Goal: Transaction & Acquisition: Purchase product/service

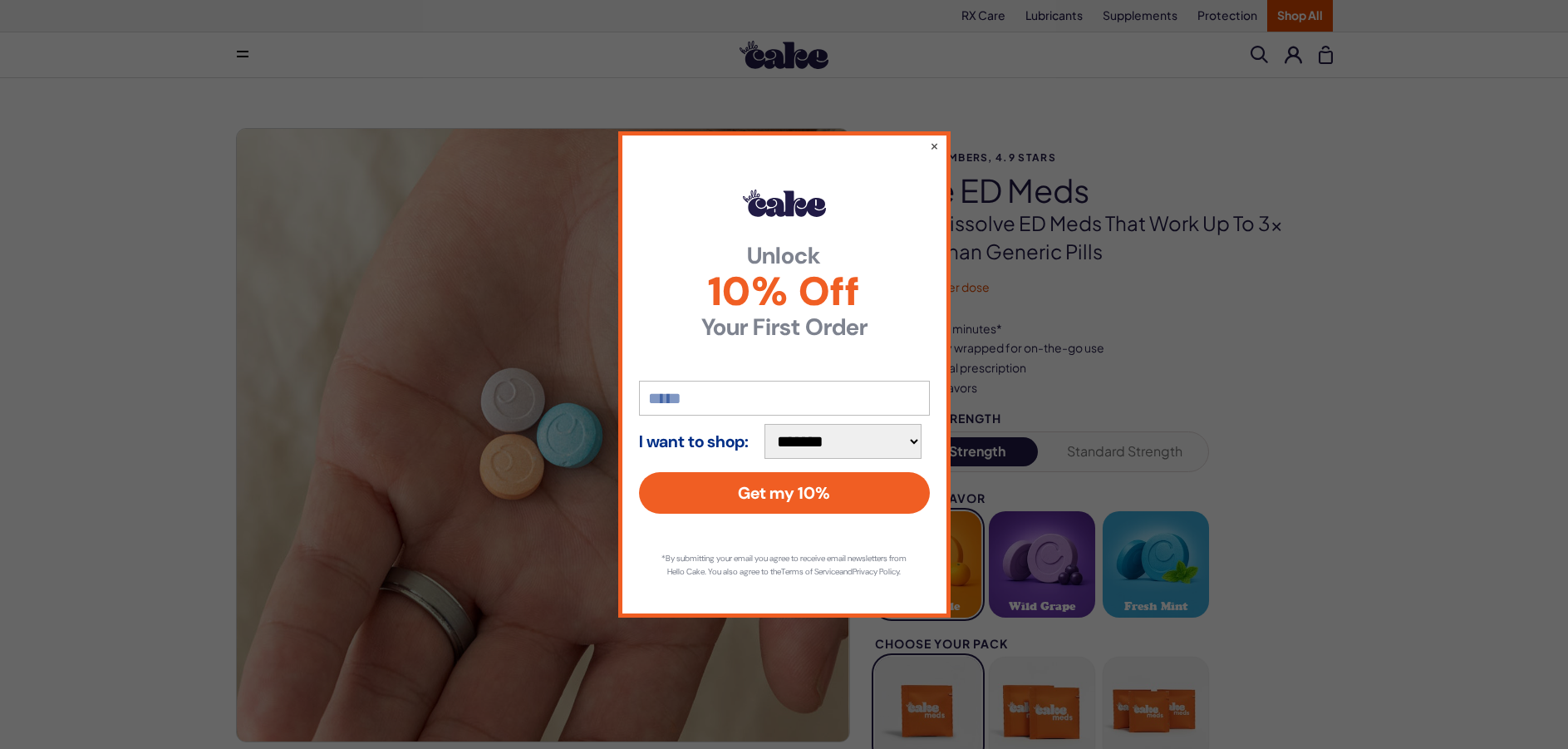
click at [692, 393] on input "email" at bounding box center [784, 398] width 291 height 35
type input "**********"
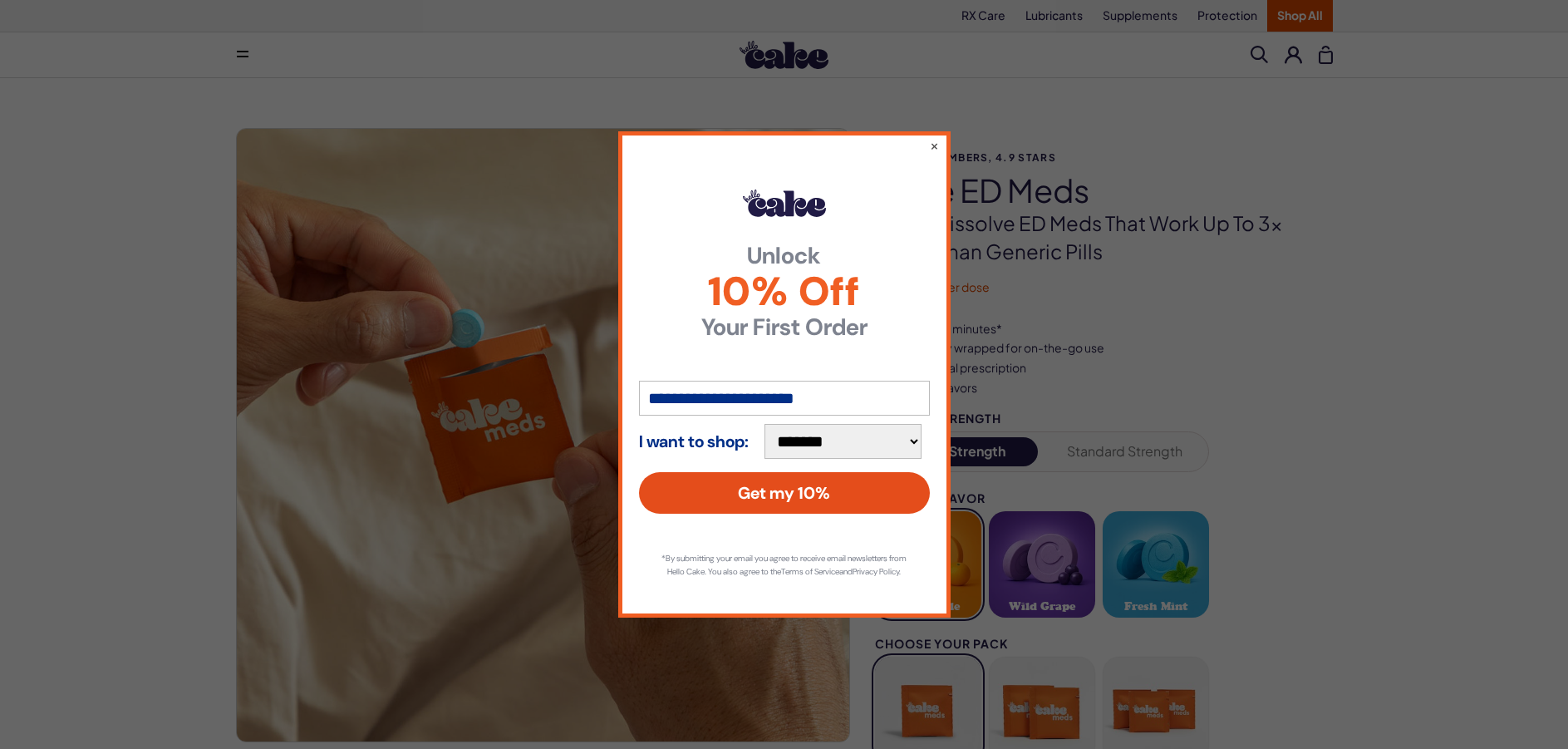
click at [809, 491] on button "Get my 10%" at bounding box center [784, 493] width 291 height 42
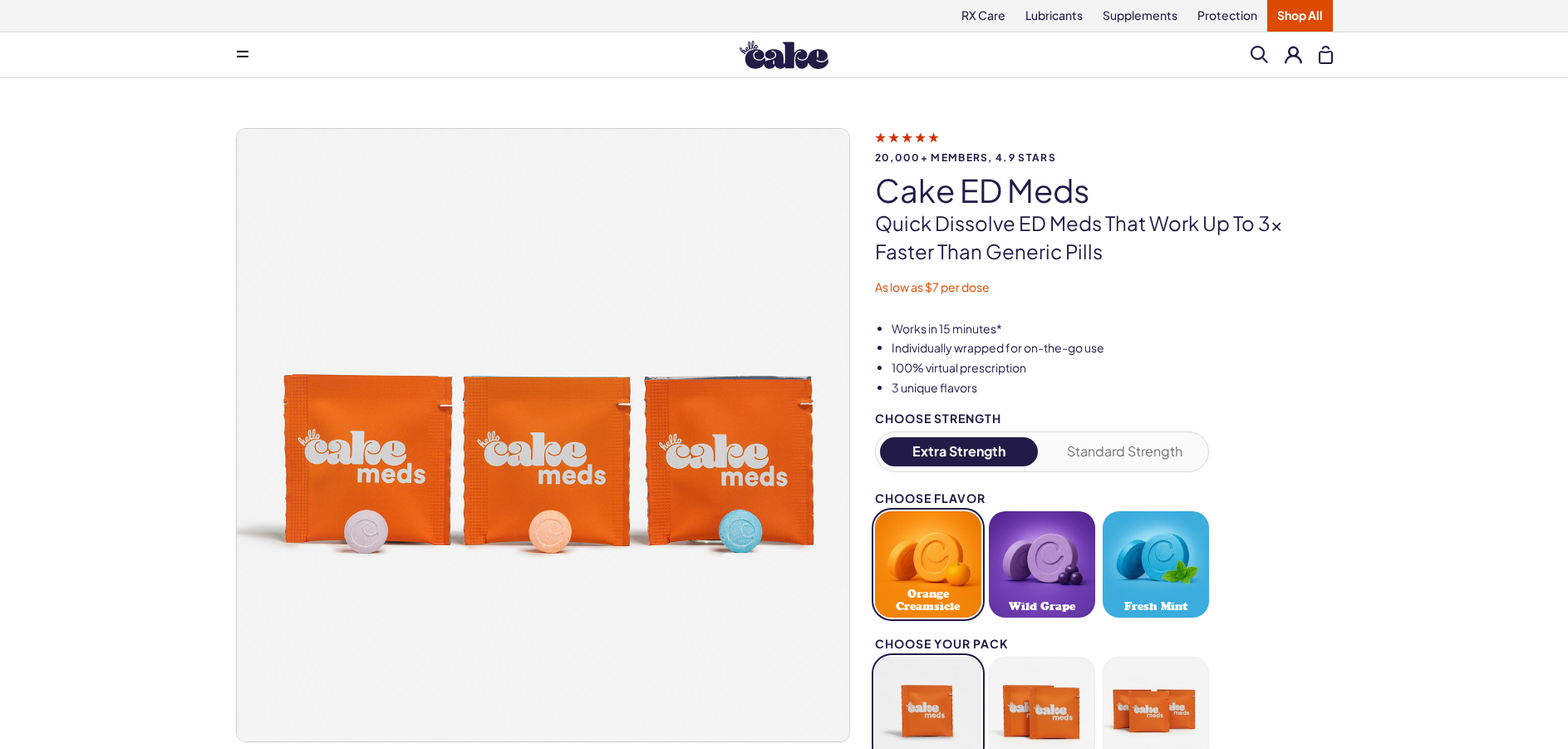
click at [1037, 554] on button "Wild Grape" at bounding box center [1041, 564] width 106 height 106
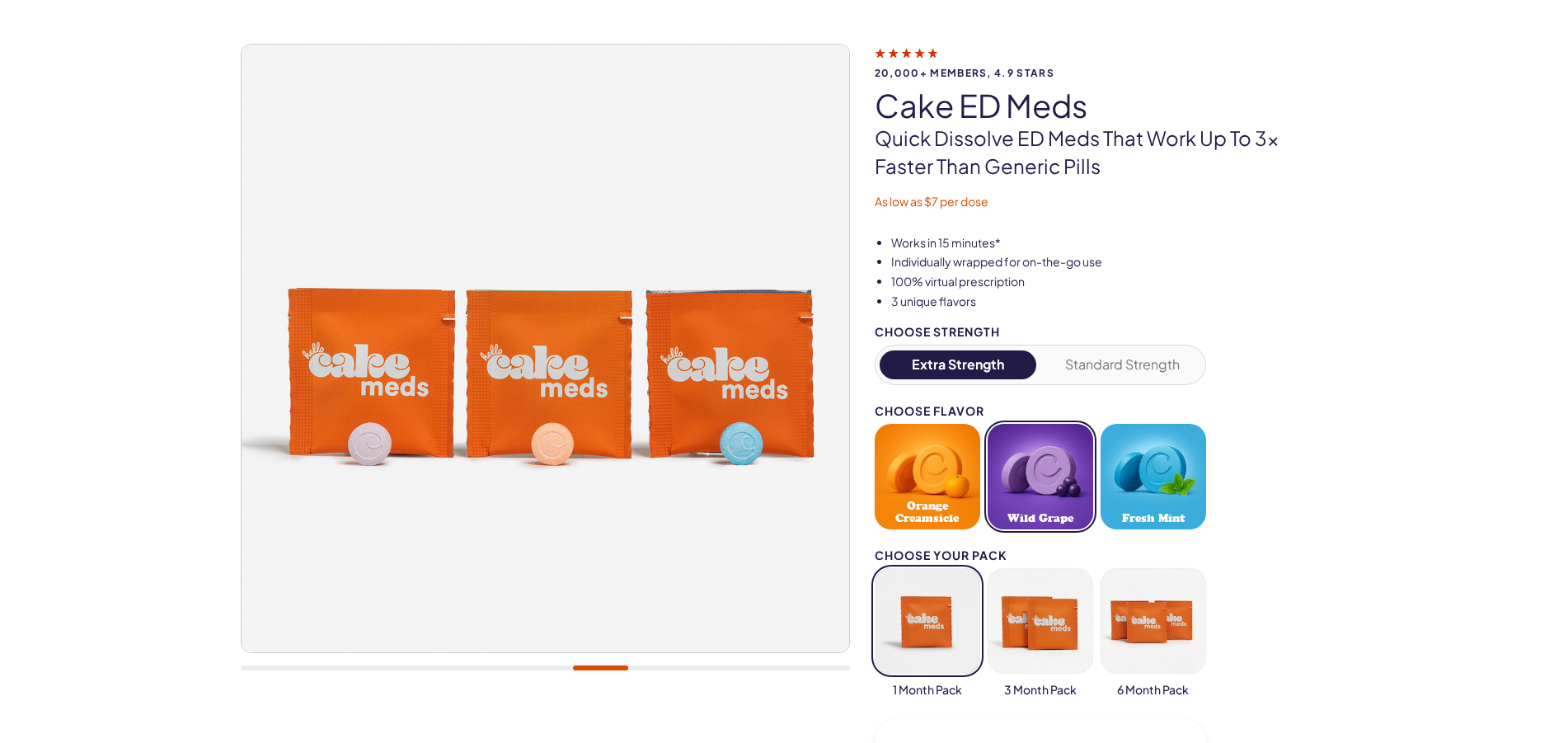
scroll to position [330, 0]
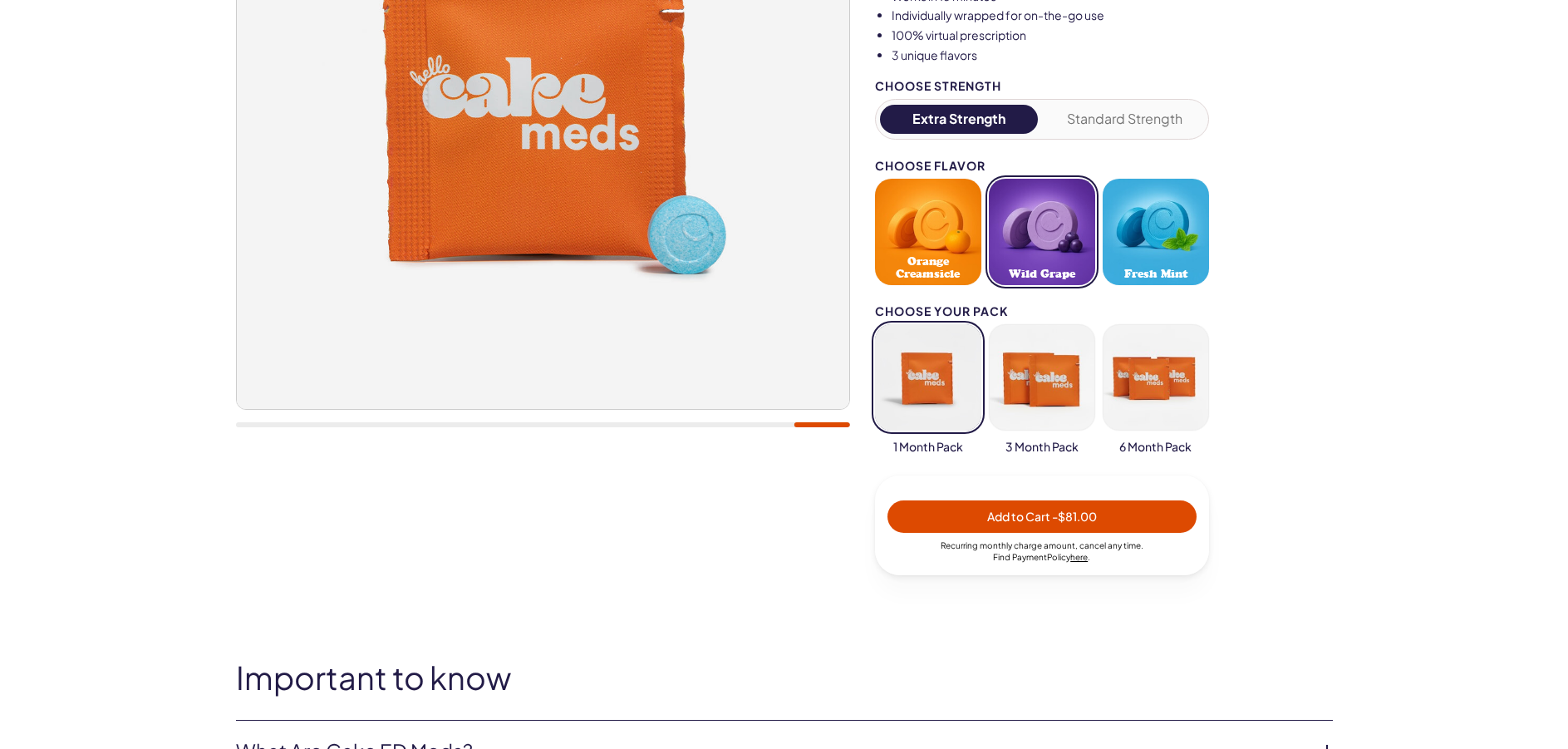
click at [1016, 519] on span "Add to Cart - $81.00" at bounding box center [1042, 516] width 110 height 15
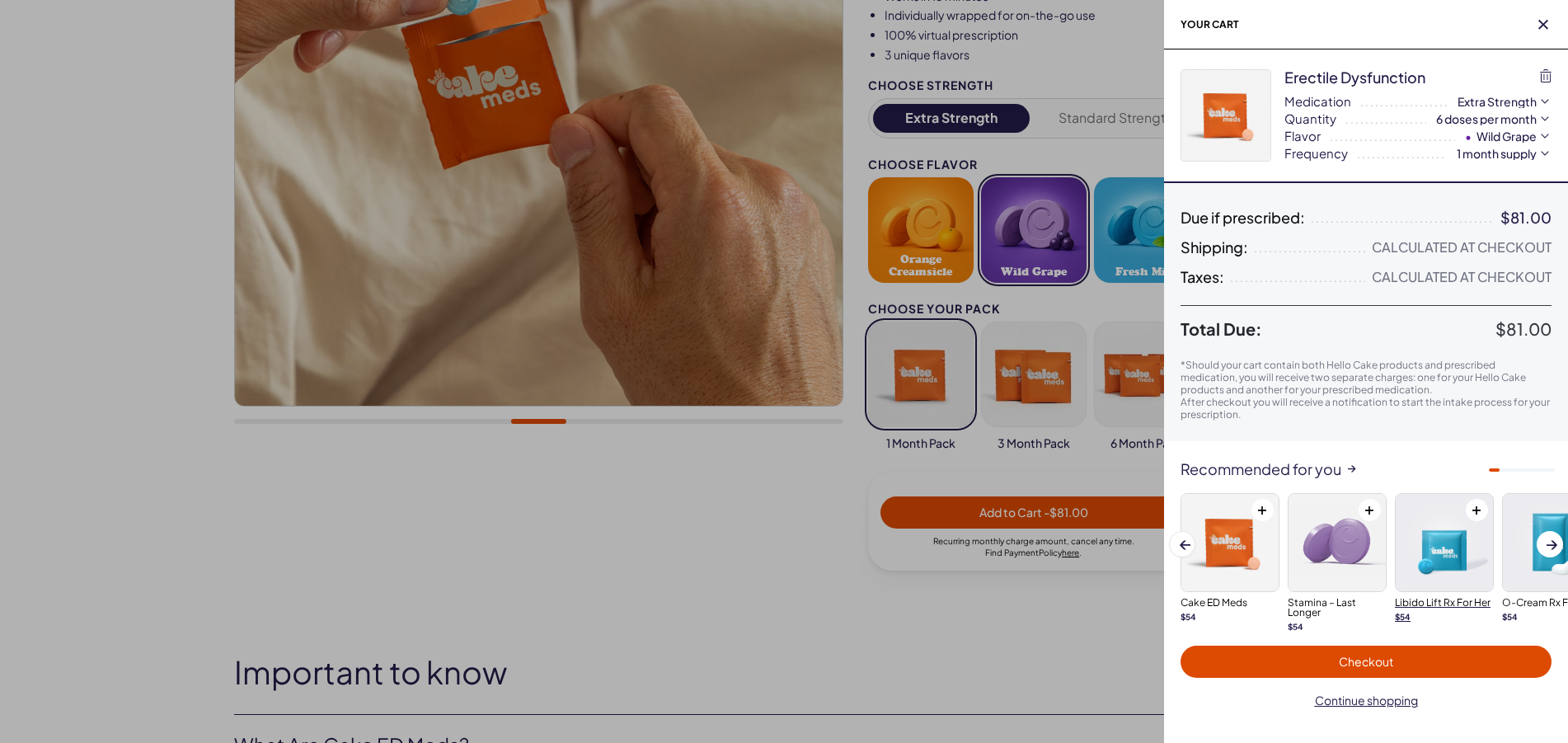
scroll to position [18, 0]
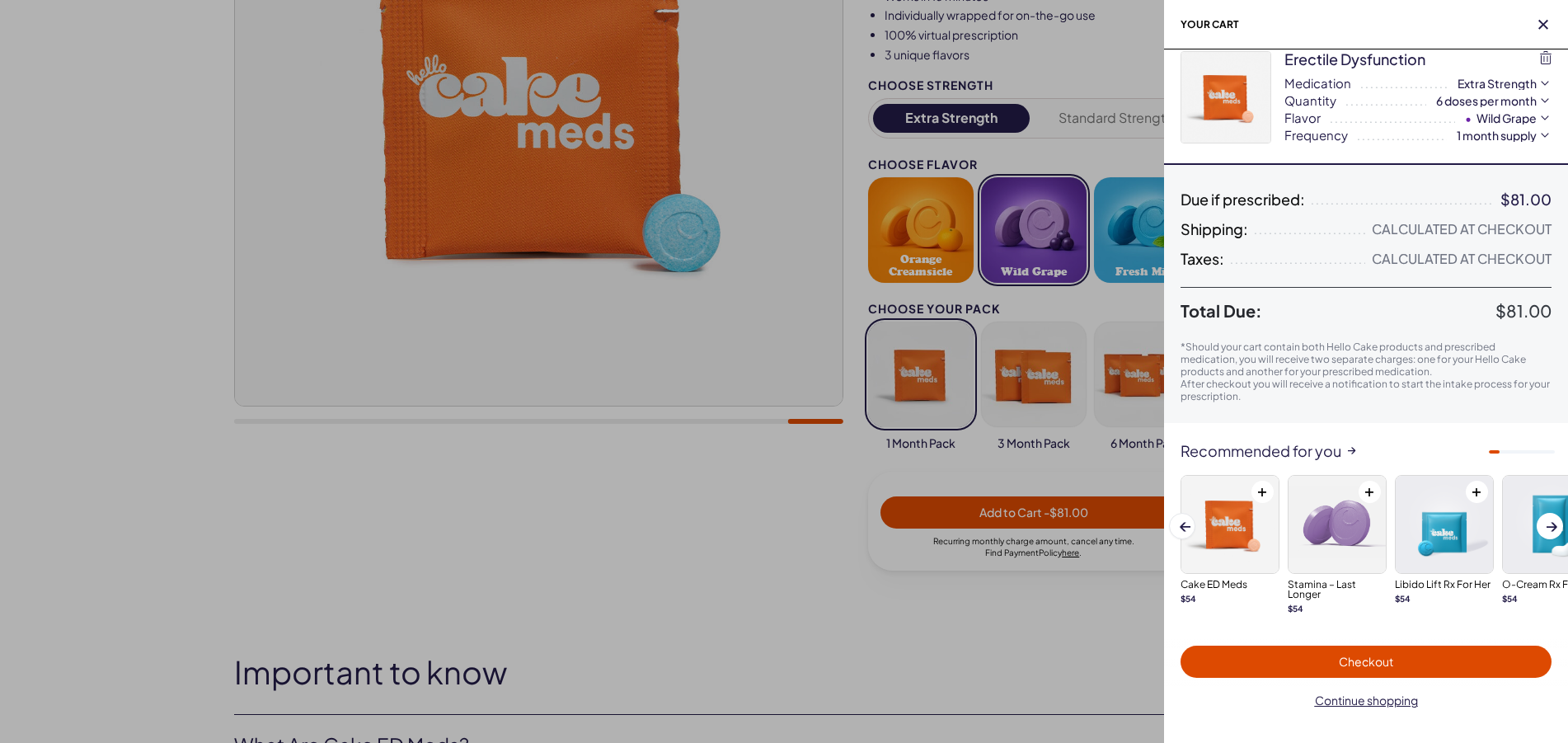
click at [1385, 666] on span "Checkout" at bounding box center [1366, 661] width 55 height 15
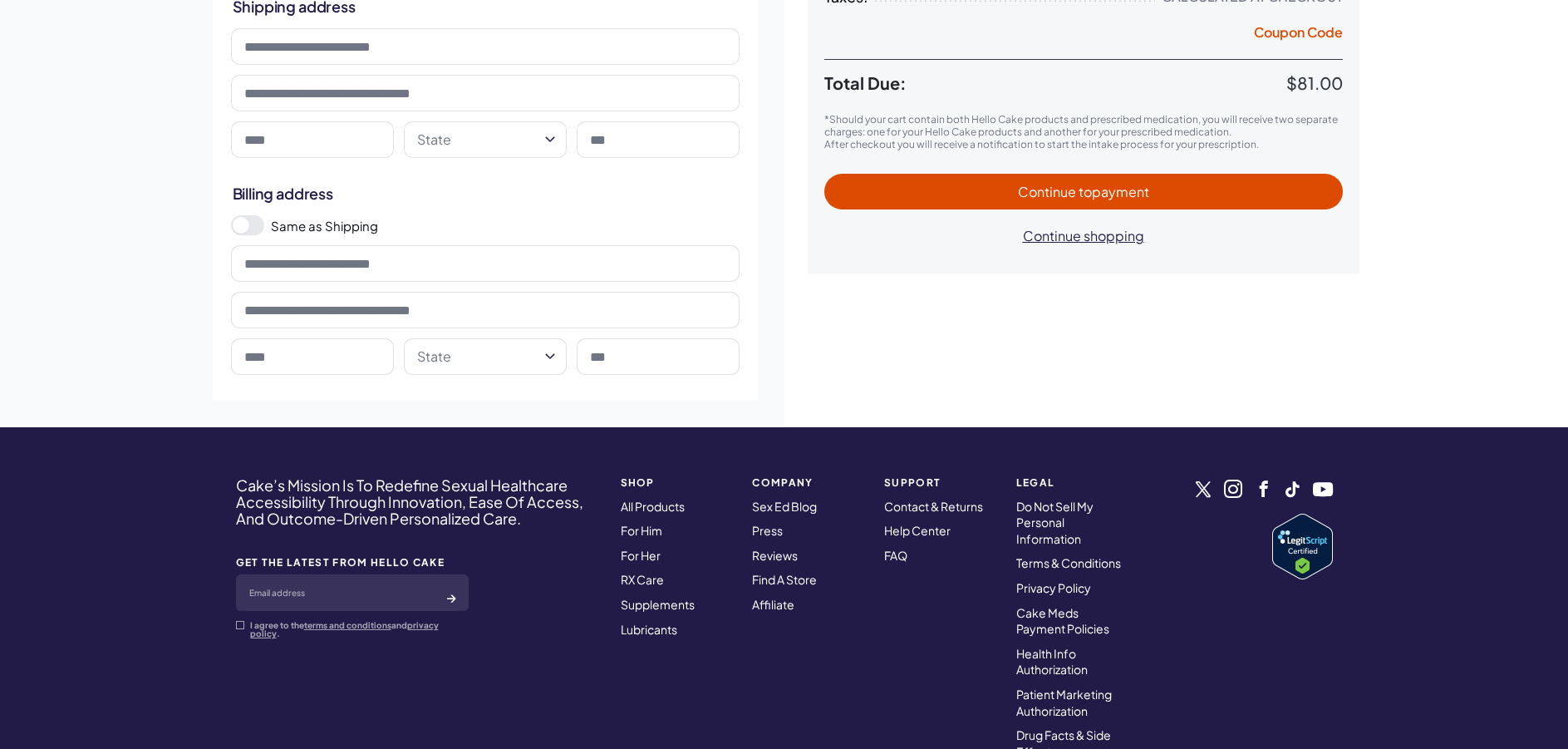
scroll to position [416, 0]
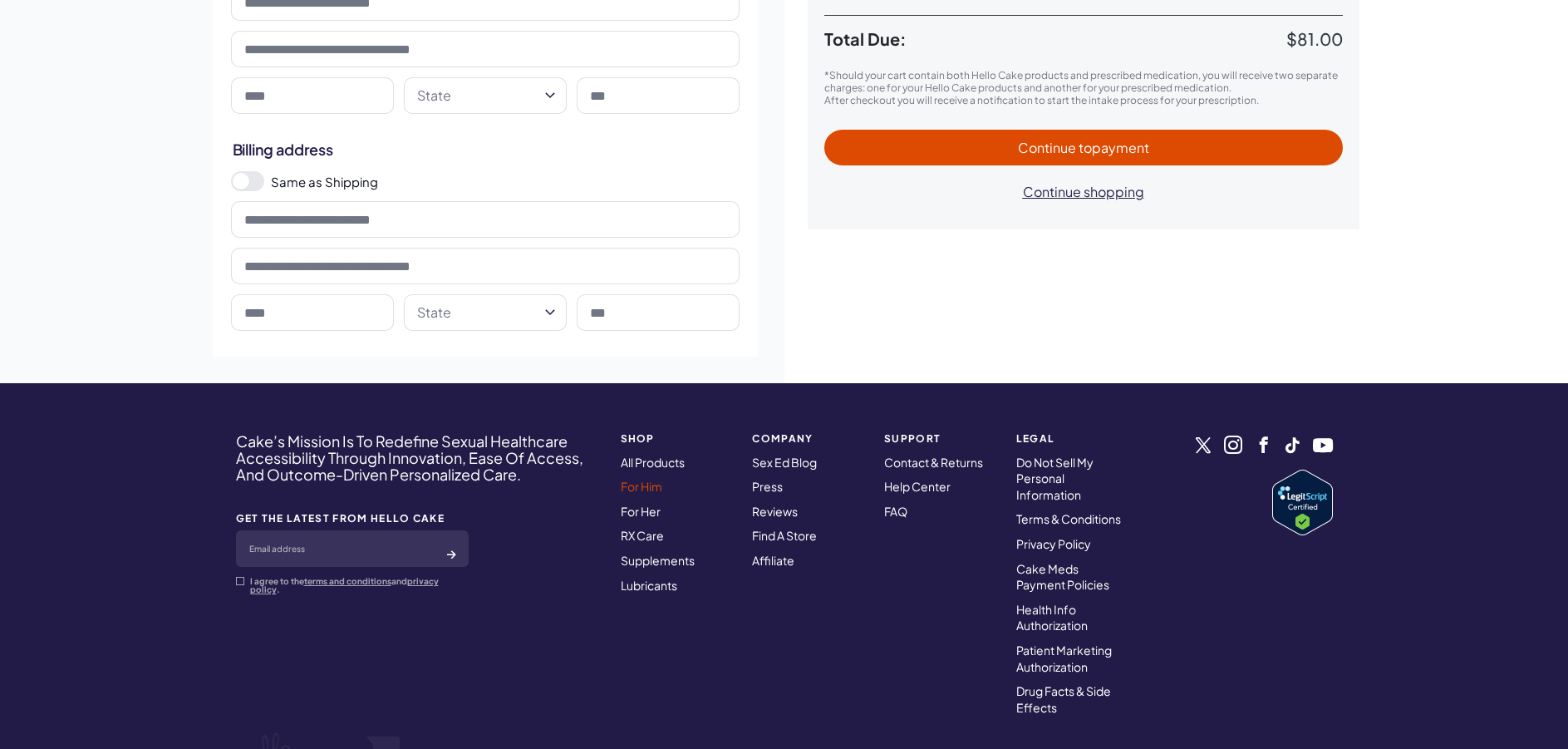
click at [648, 486] on link "For Him" at bounding box center [642, 486] width 42 height 15
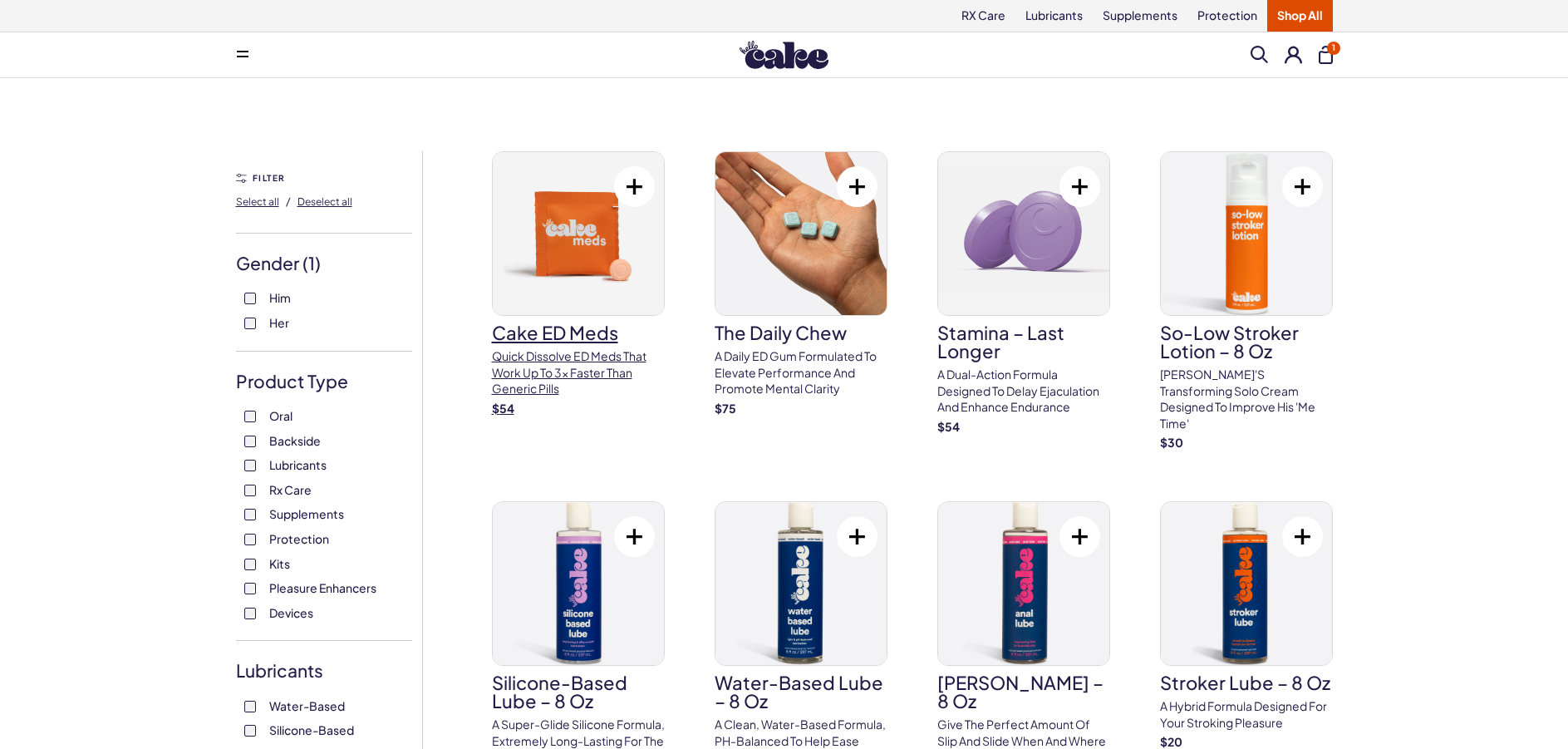
click at [563, 332] on h3 "Cake ED Meds" at bounding box center [578, 332] width 173 height 18
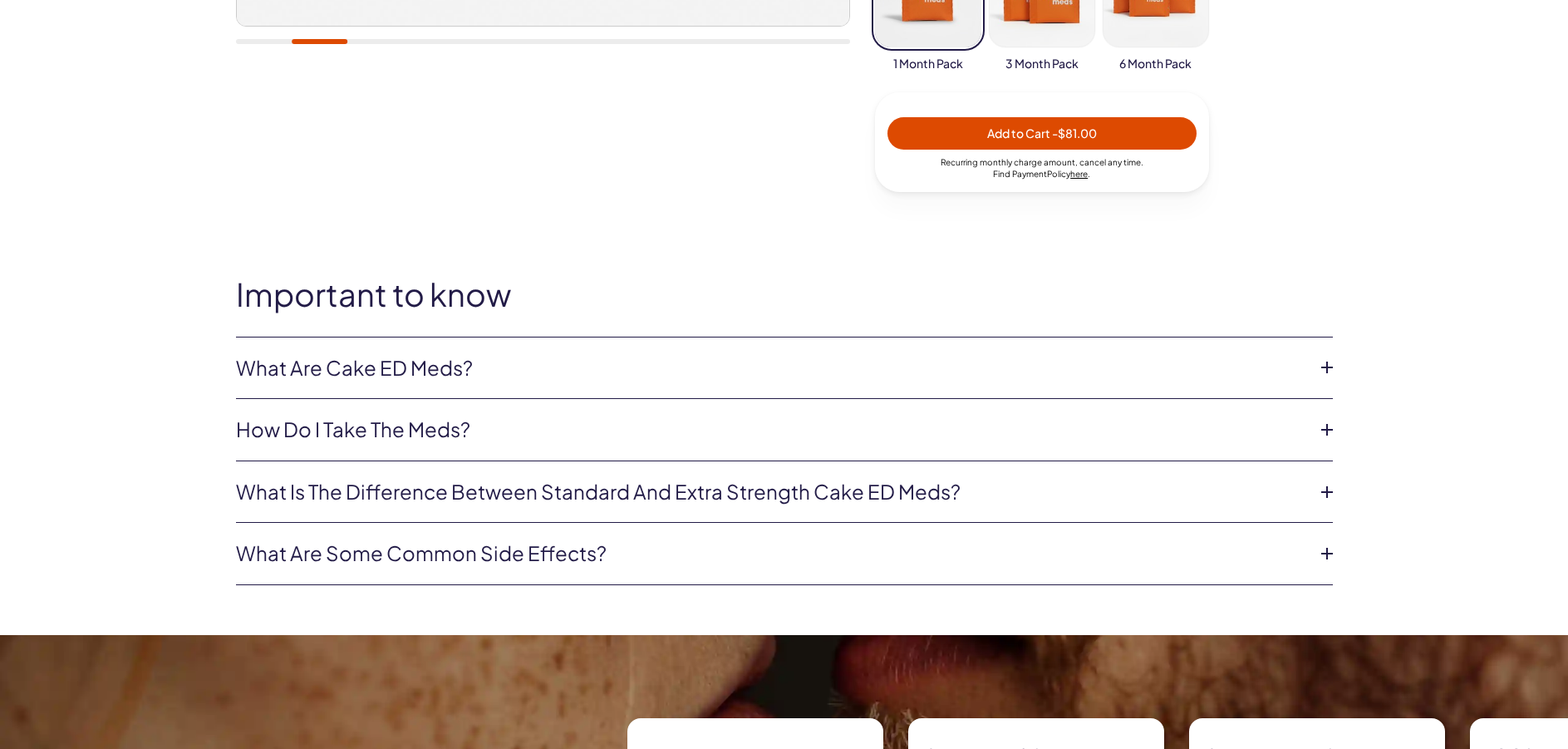
scroll to position [748, 0]
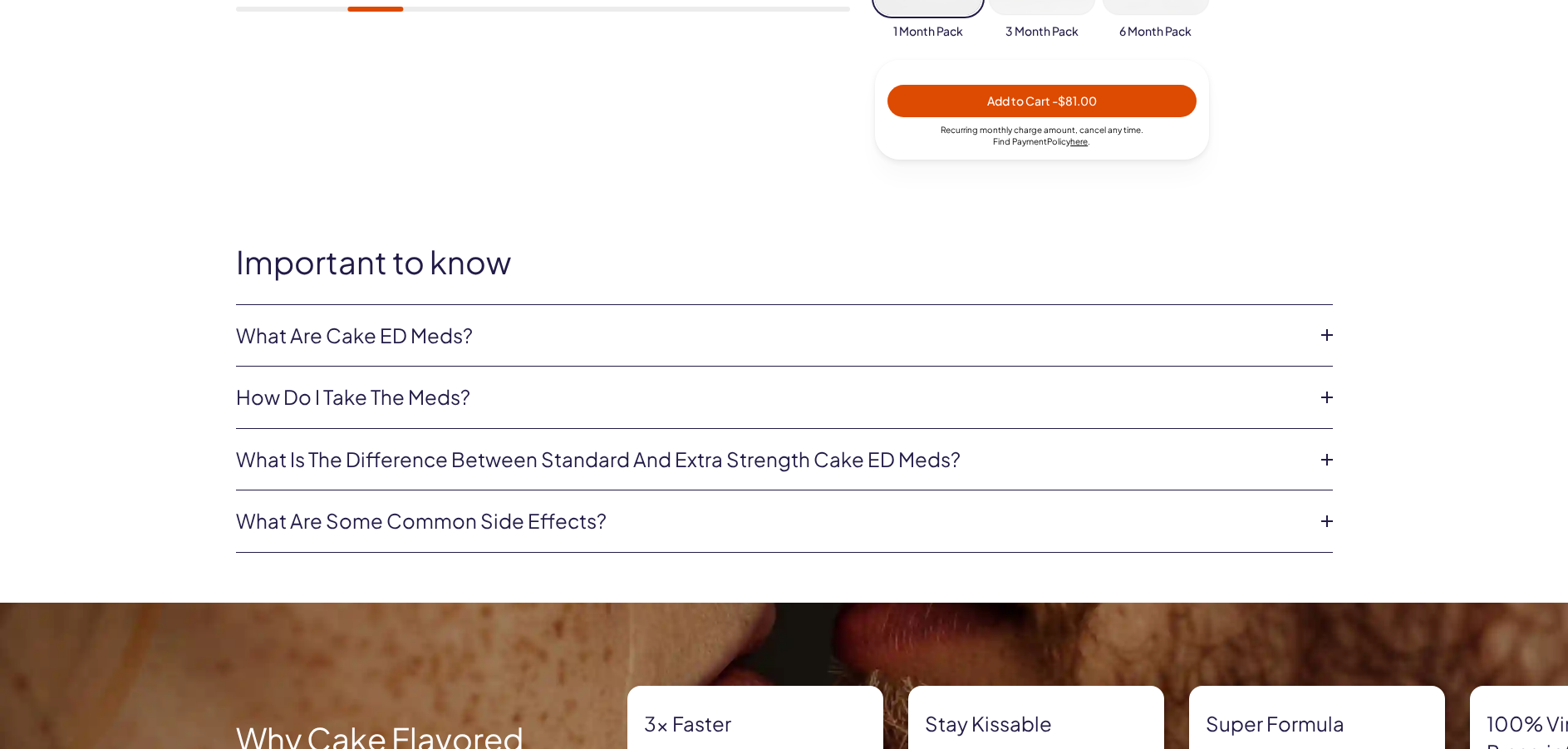
click at [1324, 328] on icon at bounding box center [1326, 335] width 25 height 25
